Goal: Information Seeking & Learning: Find specific fact

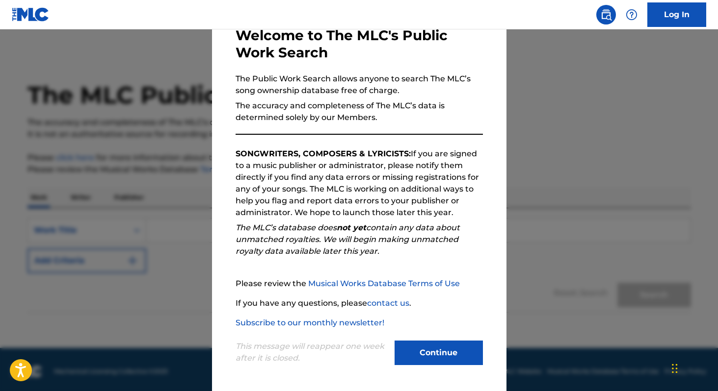
scroll to position [4, 0]
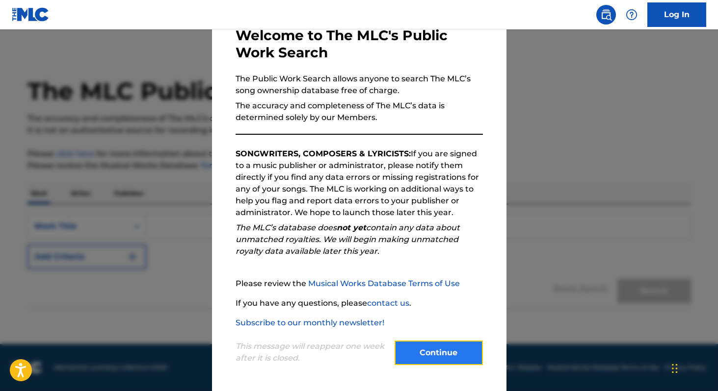
click at [438, 356] on button "Continue" at bounding box center [438, 353] width 88 height 25
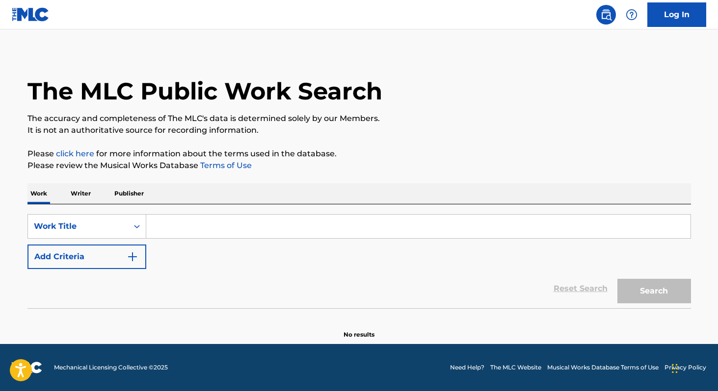
click at [300, 224] on input "Search Form" at bounding box center [418, 227] width 544 height 24
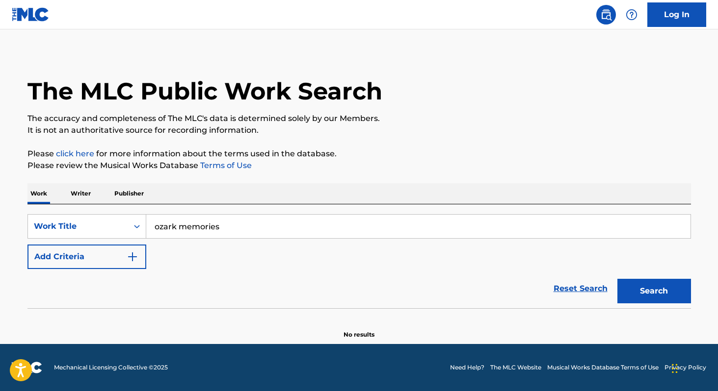
type input "ozark memories"
click at [617, 279] on button "Search" at bounding box center [654, 291] width 74 height 25
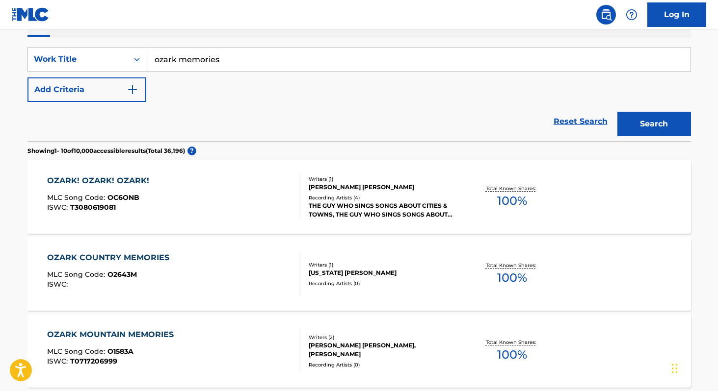
scroll to position [0, 0]
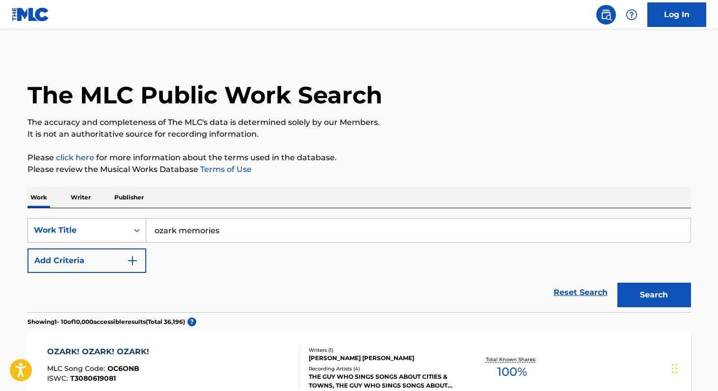
click at [125, 235] on div "Work Title" at bounding box center [78, 230] width 100 height 19
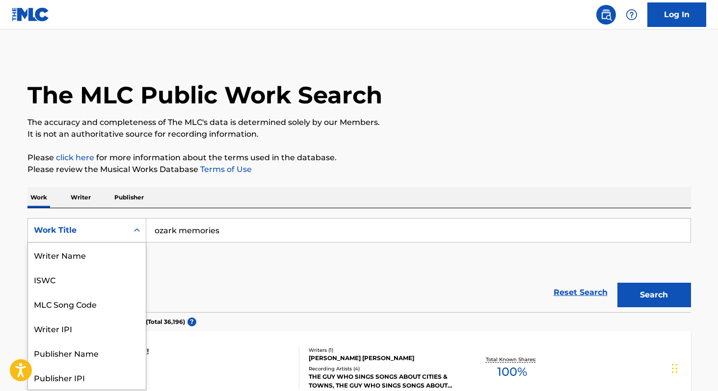
scroll to position [49, 0]
click at [125, 281] on div "Writer IPI" at bounding box center [87, 279] width 118 height 25
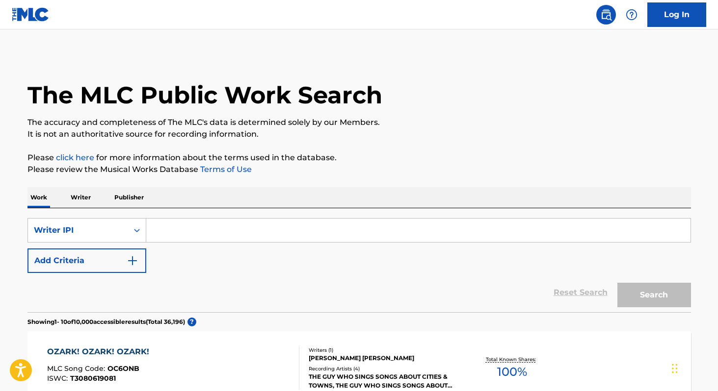
click at [223, 234] on input "Search Form" at bounding box center [418, 231] width 544 height 24
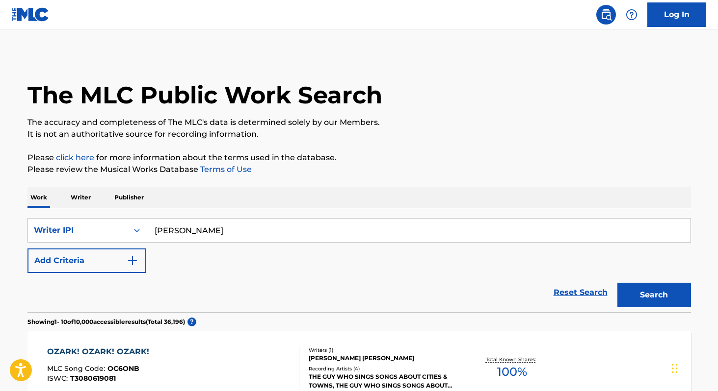
click at [617, 283] on button "Search" at bounding box center [654, 295] width 74 height 25
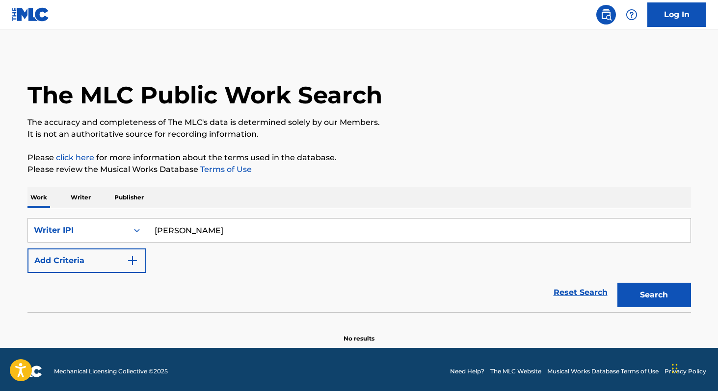
click at [223, 234] on input "[PERSON_NAME]" at bounding box center [418, 231] width 544 height 24
click at [206, 232] on input "[PERSON_NAME]" at bounding box center [418, 231] width 544 height 24
type input "the fretliners"
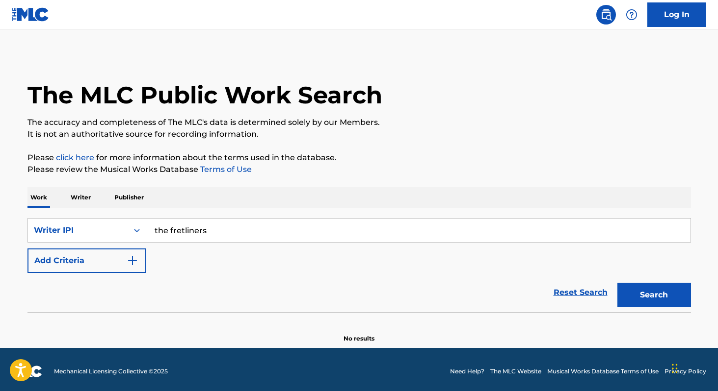
click at [617, 283] on button "Search" at bounding box center [654, 295] width 74 height 25
click at [74, 227] on div "Writer IPI" at bounding box center [78, 231] width 88 height 12
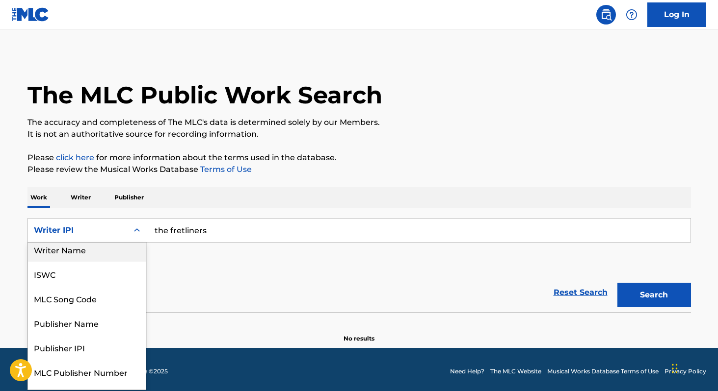
scroll to position [0, 0]
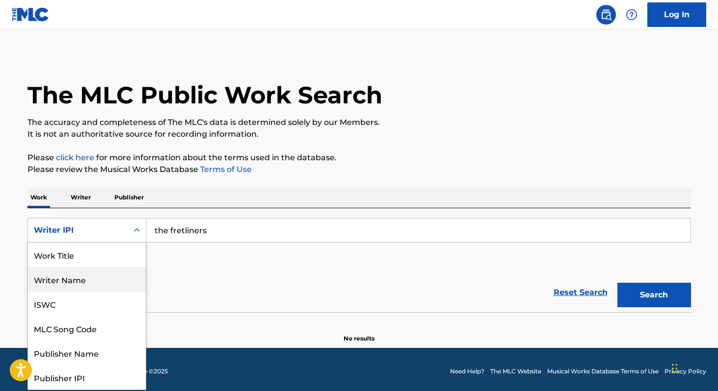
click at [109, 275] on div "Writer Name" at bounding box center [87, 279] width 118 height 25
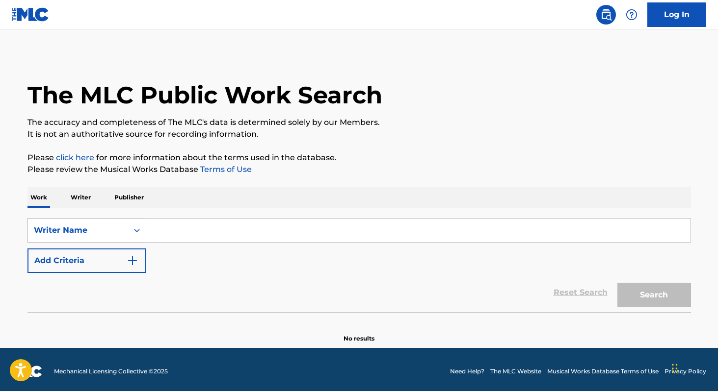
click at [112, 230] on div "Writer Name" at bounding box center [78, 231] width 88 height 12
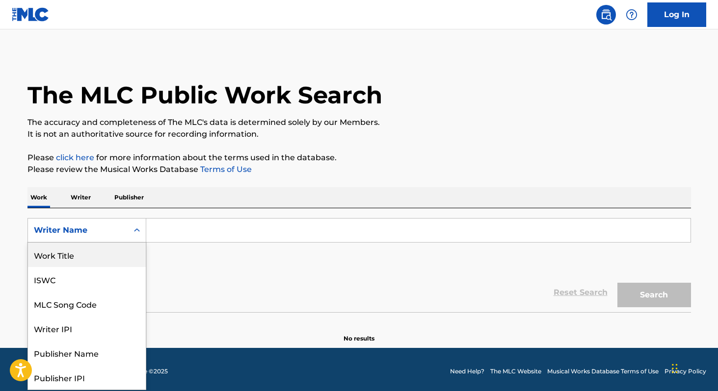
click at [108, 258] on div "Work Title" at bounding box center [87, 255] width 118 height 25
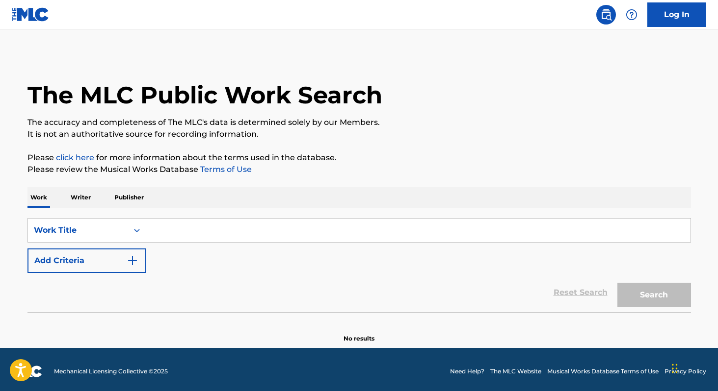
click at [211, 224] on input "Search Form" at bounding box center [418, 231] width 544 height 24
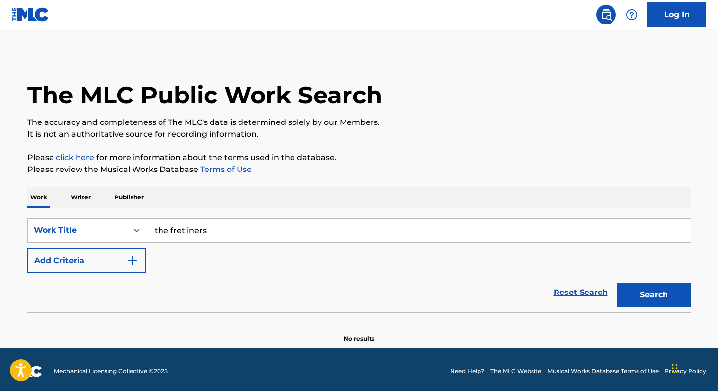
click at [617, 283] on button "Search" at bounding box center [654, 295] width 74 height 25
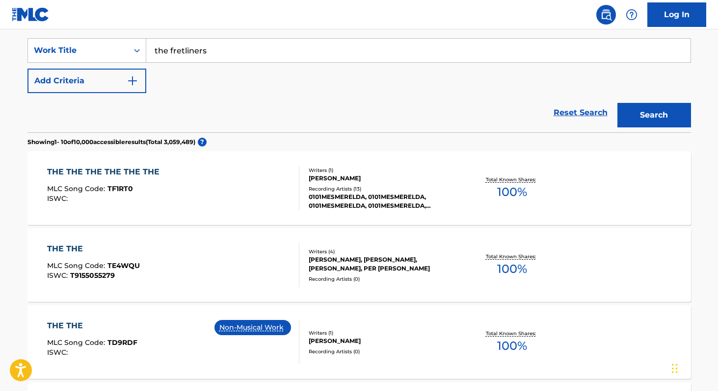
scroll to position [189, 0]
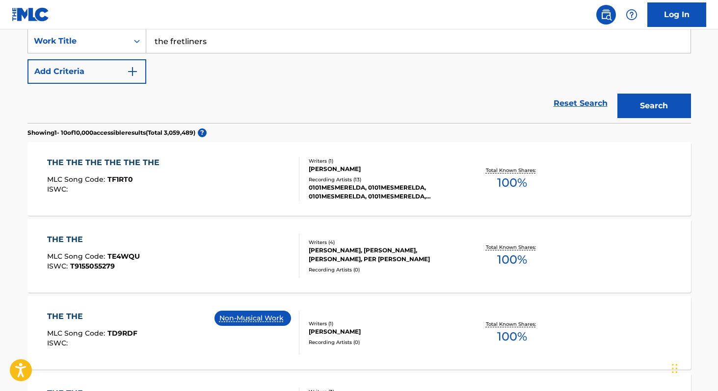
click at [162, 48] on input "the fretliners" at bounding box center [418, 41] width 544 height 24
click at [160, 45] on input "the fretliners" at bounding box center [418, 41] width 544 height 24
click at [617, 94] on button "Search" at bounding box center [654, 106] width 74 height 25
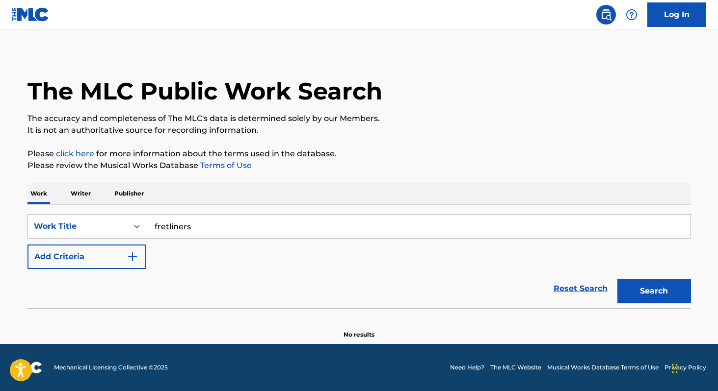
scroll to position [4, 0]
click at [106, 232] on div "Work Title" at bounding box center [78, 226] width 100 height 19
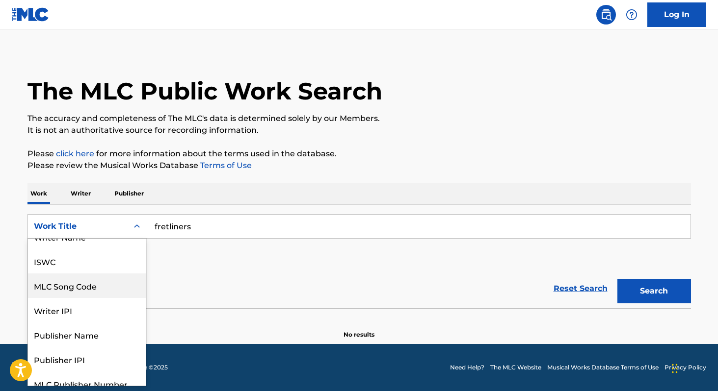
scroll to position [0, 0]
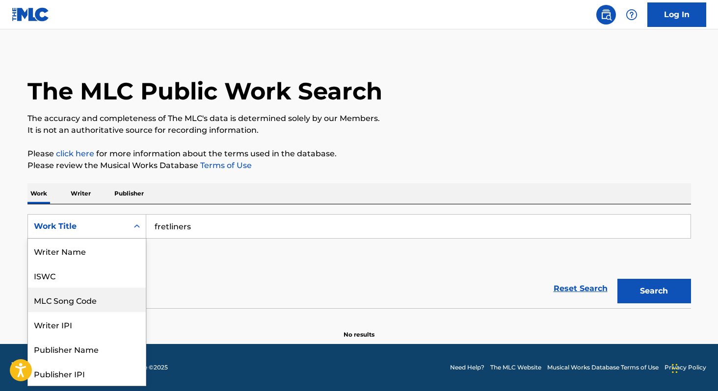
click at [210, 226] on input "fretliners" at bounding box center [418, 227] width 544 height 24
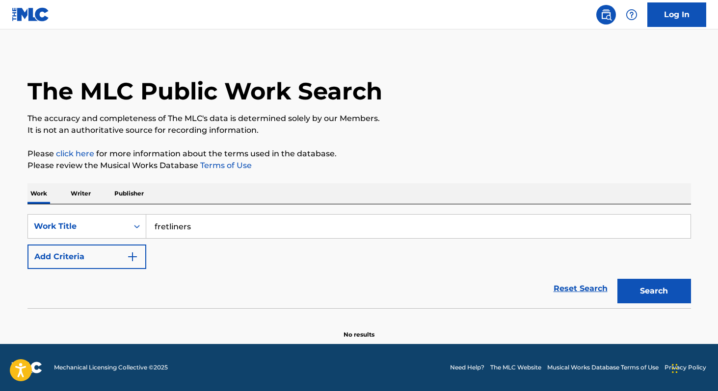
click at [210, 226] on input "fretliners" at bounding box center [418, 227] width 544 height 24
type input "S"
type input "[PERSON_NAME]"
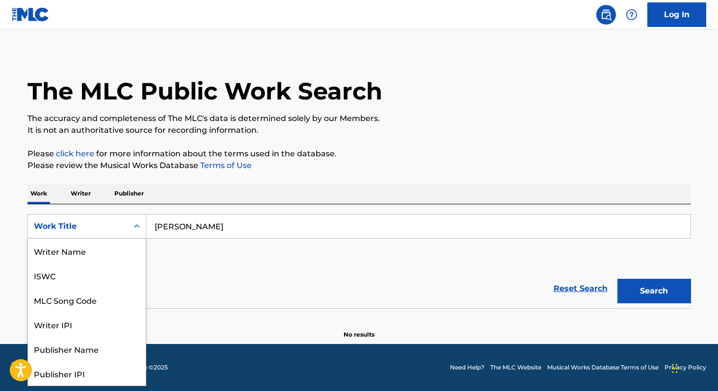
click at [115, 229] on div "Work Title" at bounding box center [78, 227] width 88 height 12
click at [118, 258] on div "Writer Name" at bounding box center [87, 251] width 118 height 25
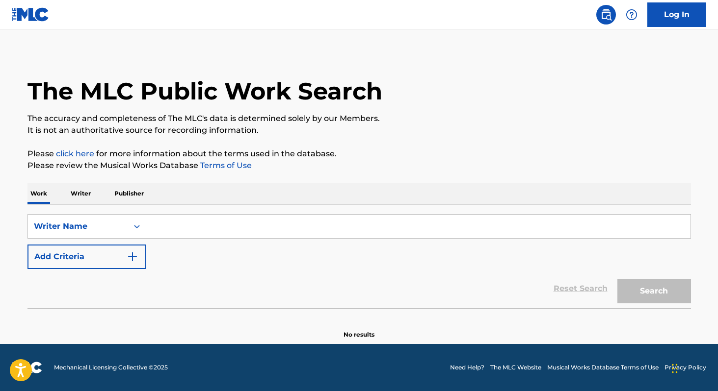
click at [218, 211] on div "SearchWithCriteria5b9add5d-b805-4aeb-bb17-f5813b500064 Writer Name Add Criteria…" at bounding box center [358, 257] width 663 height 104
click at [214, 236] on input "Search Form" at bounding box center [418, 227] width 544 height 24
paste input "[PERSON_NAME]"
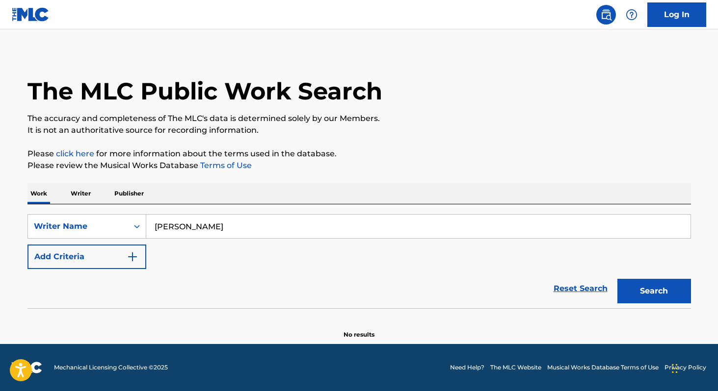
type input "[PERSON_NAME]"
click at [617, 279] on button "Search" at bounding box center [654, 291] width 74 height 25
click at [73, 199] on p "Writer" at bounding box center [81, 193] width 26 height 21
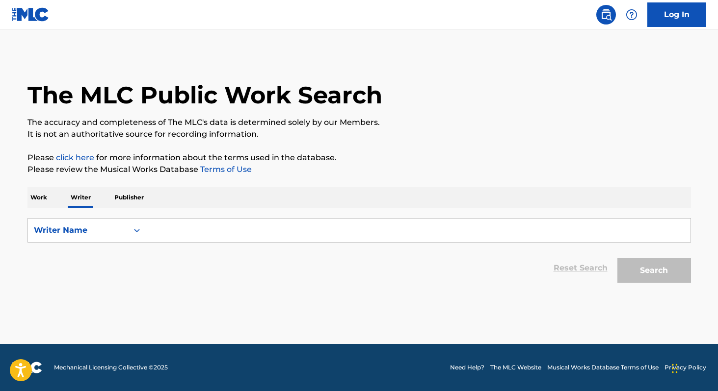
click at [181, 233] on input "Search Form" at bounding box center [418, 231] width 544 height 24
paste input "[PERSON_NAME]"
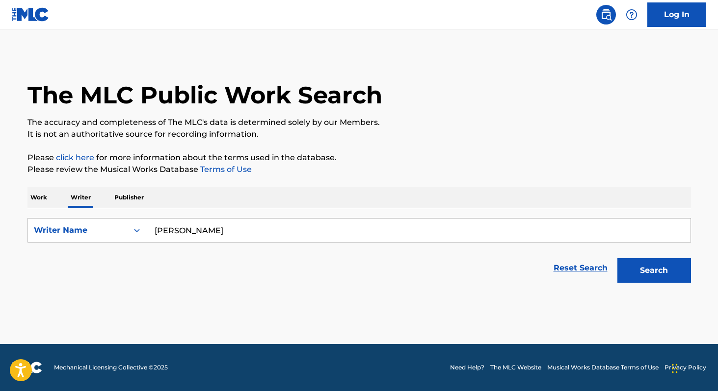
click at [617, 258] on button "Search" at bounding box center [654, 270] width 74 height 25
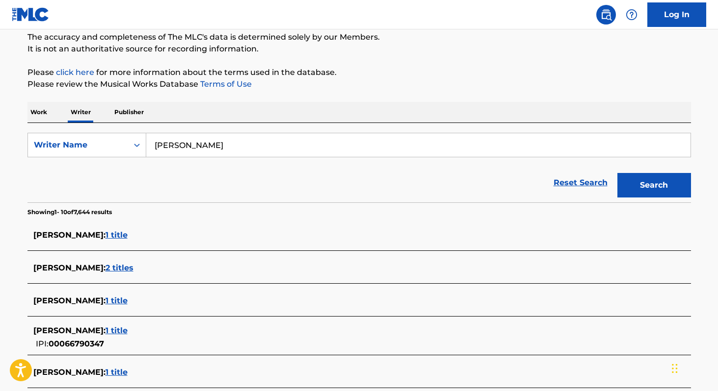
scroll to position [16, 0]
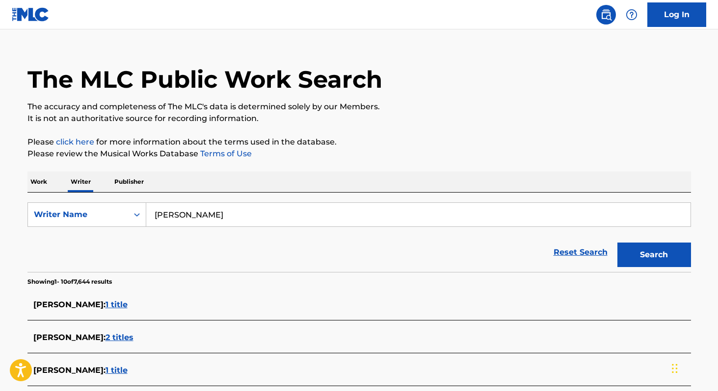
click at [163, 212] on input "[PERSON_NAME]" at bounding box center [418, 215] width 544 height 24
type input "[PERSON_NAME]"
click at [617, 243] on button "Search" at bounding box center [654, 255] width 74 height 25
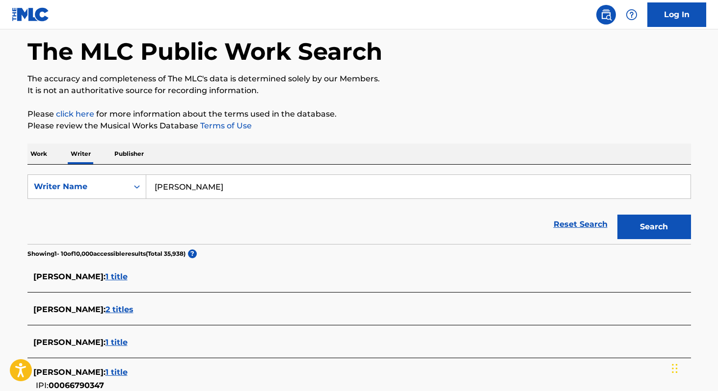
scroll to position [0, 0]
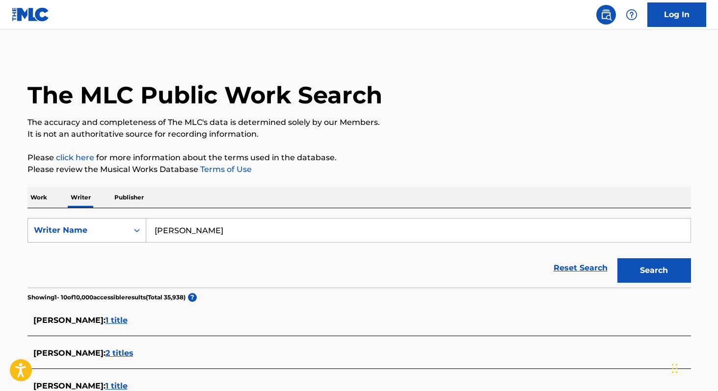
click at [118, 224] on div "Writer Name" at bounding box center [78, 230] width 100 height 19
click at [42, 198] on p "Work" at bounding box center [38, 197] width 23 height 21
